Goal: Task Accomplishment & Management: Manage account settings

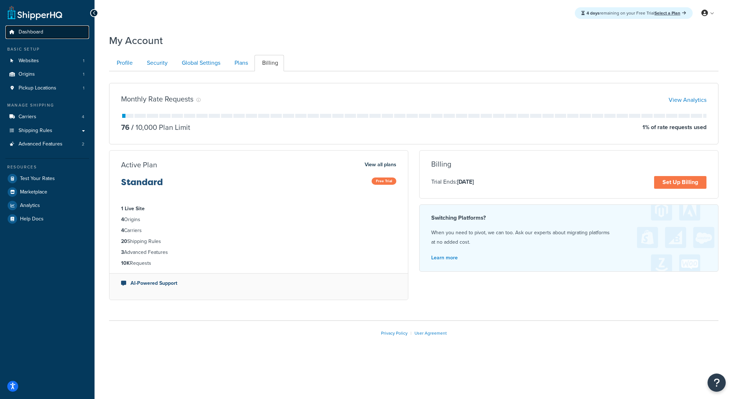
click at [63, 35] on link "Dashboard" at bounding box center [47, 31] width 84 height 13
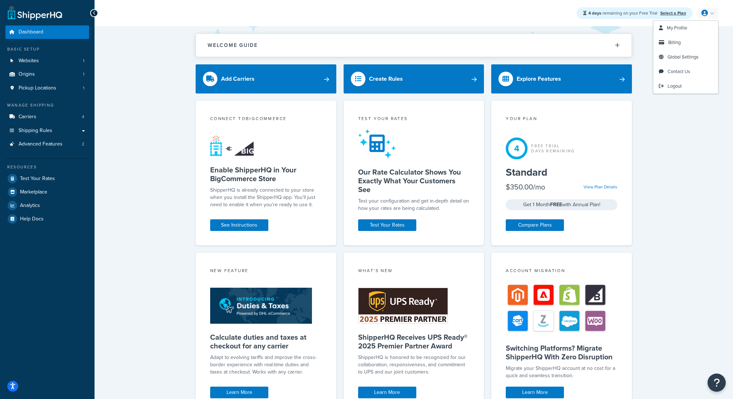
click at [711, 12] on link at bounding box center [707, 13] width 21 height 11
click at [678, 23] on link "My Profile" at bounding box center [685, 28] width 65 height 15
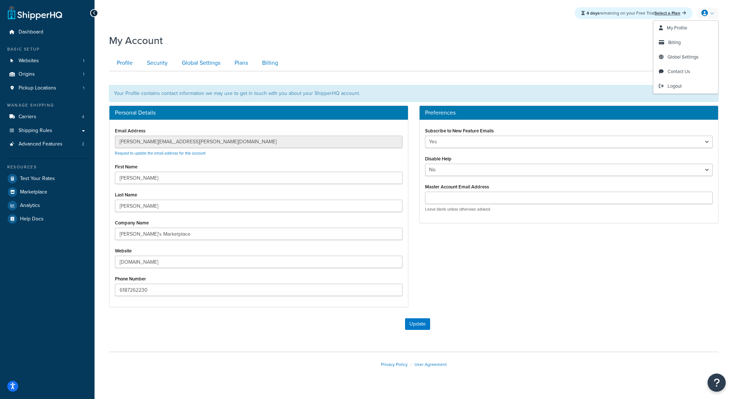
click at [712, 12] on link at bounding box center [707, 13] width 21 height 11
click at [672, 42] on span "Billing" at bounding box center [674, 42] width 12 height 7
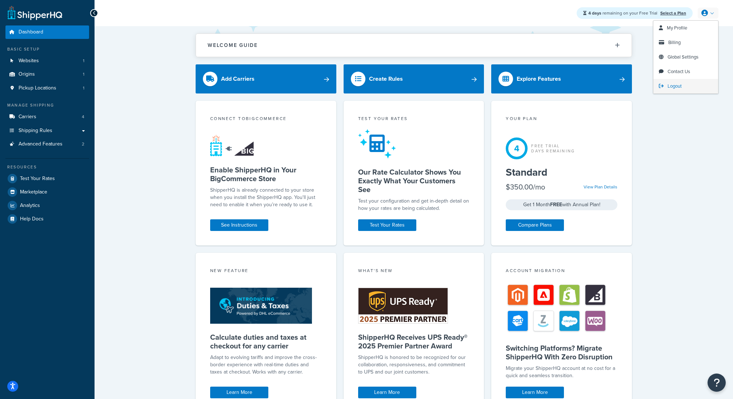
click at [672, 86] on span "Logout" at bounding box center [674, 85] width 14 height 7
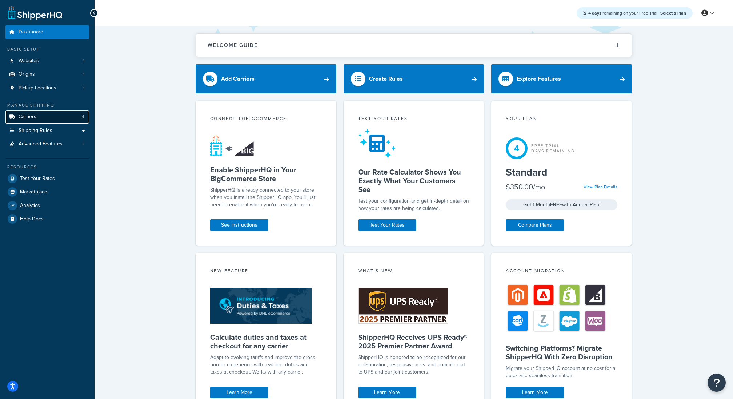
click at [43, 118] on link "Carriers 4" at bounding box center [47, 116] width 84 height 13
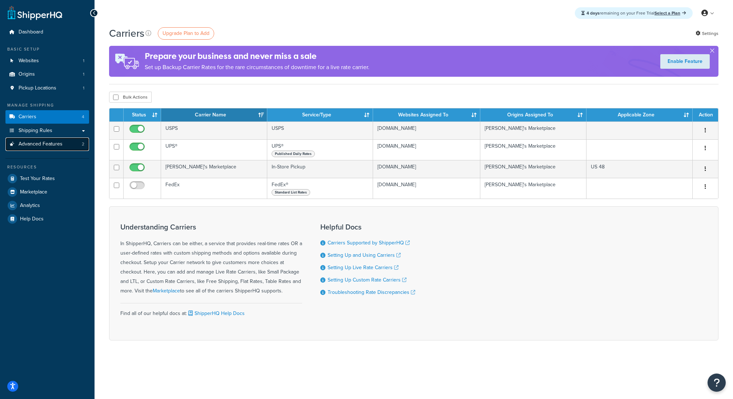
click at [43, 146] on span "Advanced Features" at bounding box center [41, 144] width 44 height 6
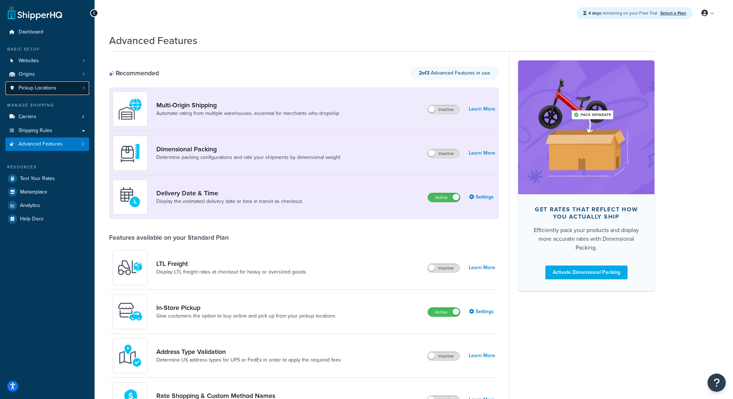
click at [57, 94] on link "Pickup Locations 1" at bounding box center [47, 87] width 84 height 13
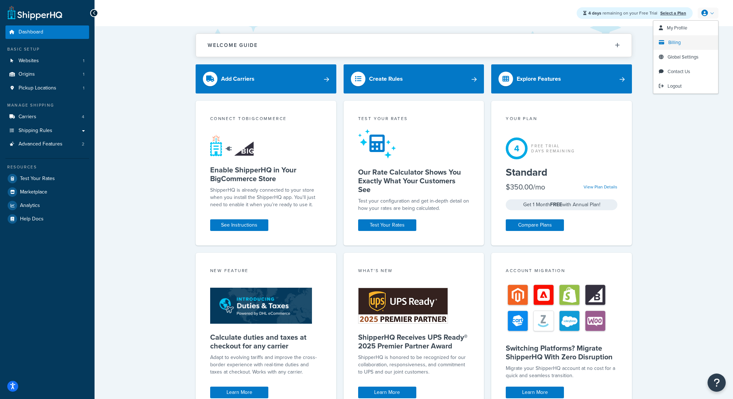
click at [679, 45] on span "Billing" at bounding box center [674, 42] width 12 height 7
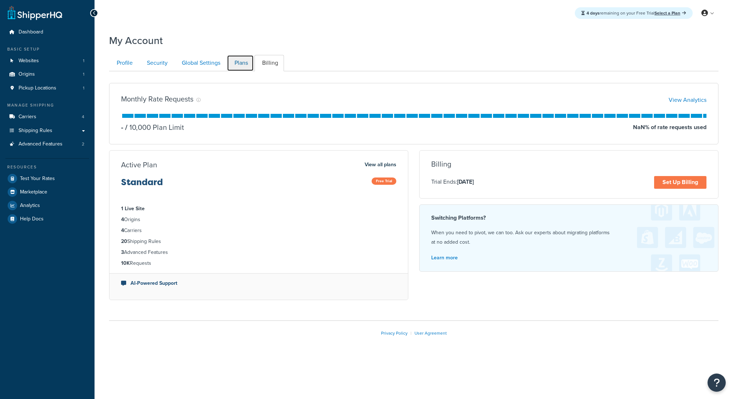
click at [240, 61] on link "Plans" at bounding box center [240, 63] width 27 height 16
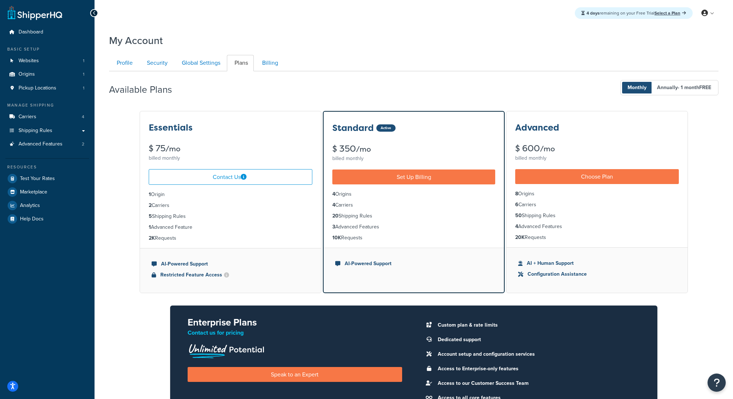
scroll to position [71, 0]
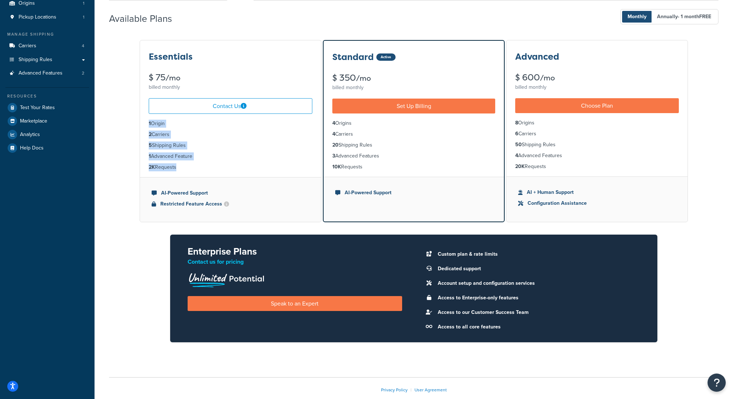
drag, startPoint x: 186, startPoint y: 177, endPoint x: 138, endPoint y: 117, distance: 76.3
click at [138, 117] on div "Essentials $ 75 /mo billed monthly Contact Us 1 Origin 2 Carriers 5 Shipping Ru…" at bounding box center [413, 196] width 609 height 315
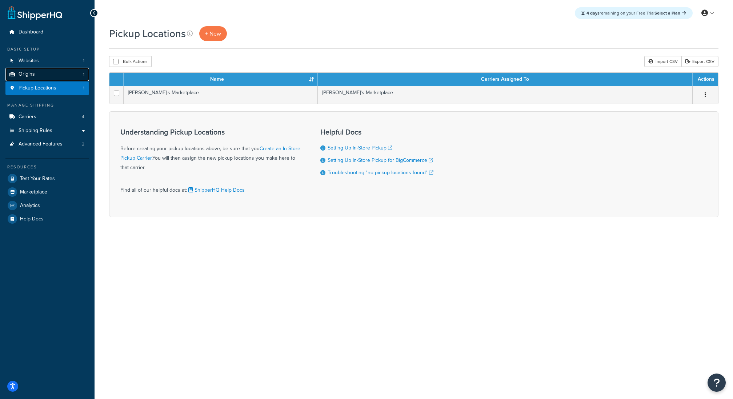
click at [48, 77] on link "Origins 1" at bounding box center [47, 74] width 84 height 13
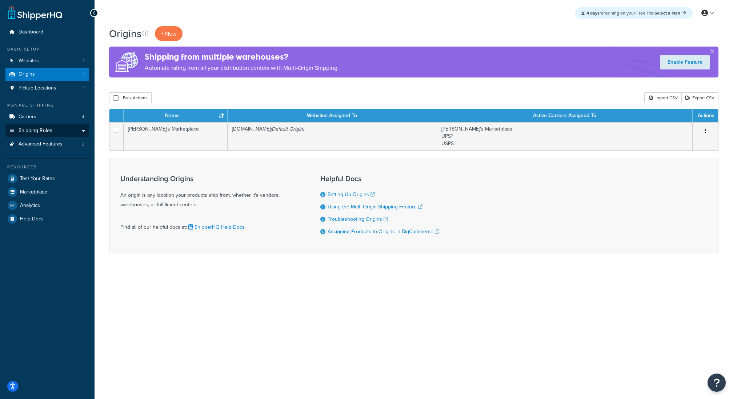
click at [48, 124] on li "Shipping Rules Shipping Rules All Shipping Rules 1 Shipping Zones 4 Shipping Gr…" at bounding box center [47, 130] width 84 height 13
click at [49, 117] on link "Carriers 4" at bounding box center [47, 116] width 84 height 13
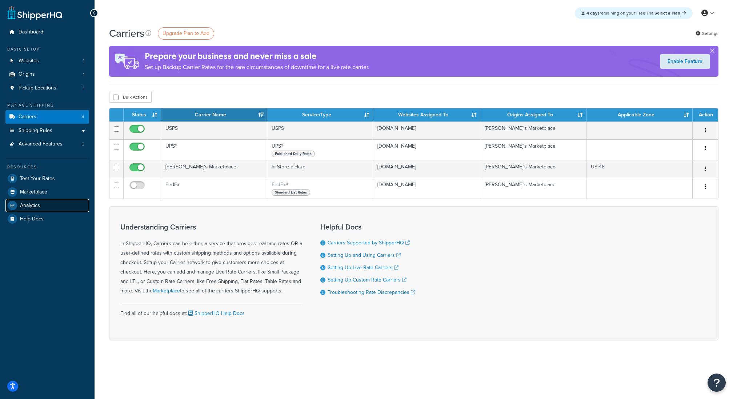
click at [48, 207] on link "Analytics" at bounding box center [47, 205] width 84 height 13
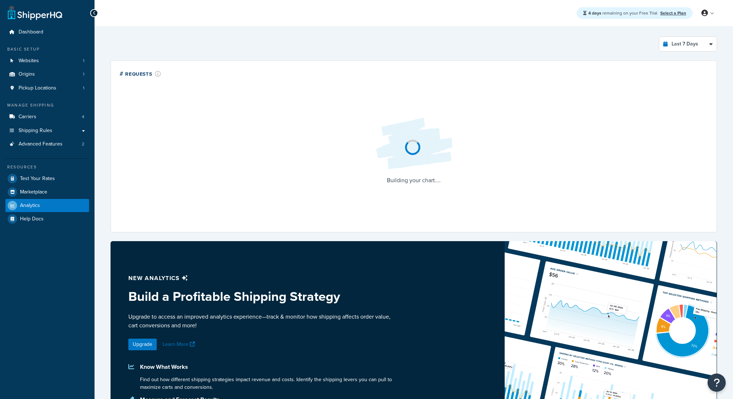
select select "last_7_days"
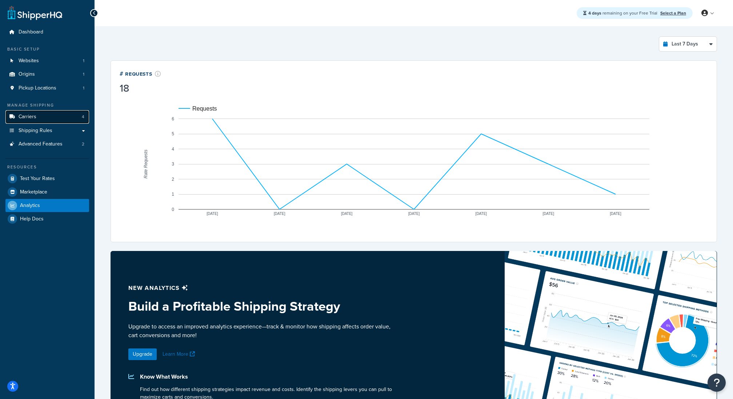
click at [57, 118] on link "Carriers 4" at bounding box center [47, 116] width 84 height 13
click at [60, 147] on span "Advanced Features" at bounding box center [41, 144] width 44 height 6
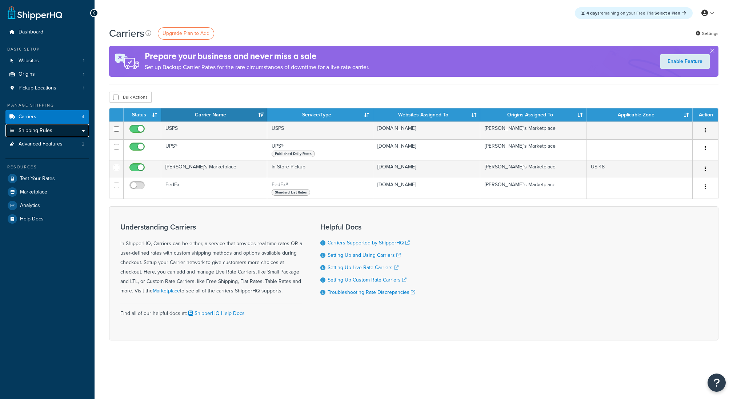
click at [64, 130] on link "Shipping Rules" at bounding box center [47, 130] width 84 height 13
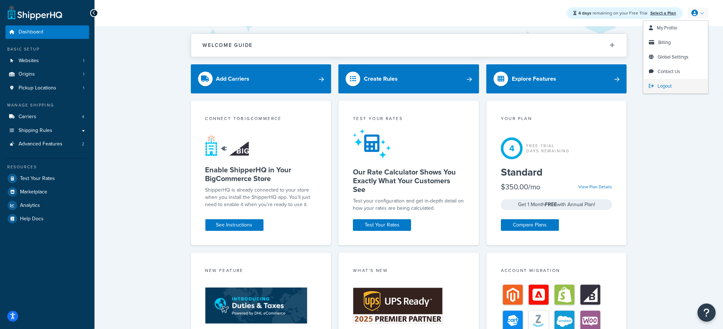
click at [658, 83] on span "Logout" at bounding box center [664, 85] width 14 height 7
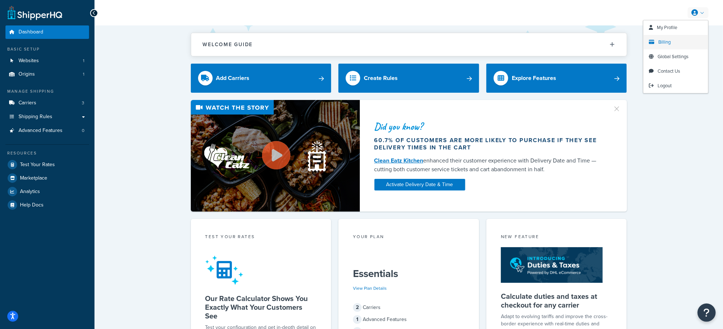
click at [680, 49] on link "Billing" at bounding box center [675, 42] width 65 height 15
